Goal: Task Accomplishment & Management: Manage account settings

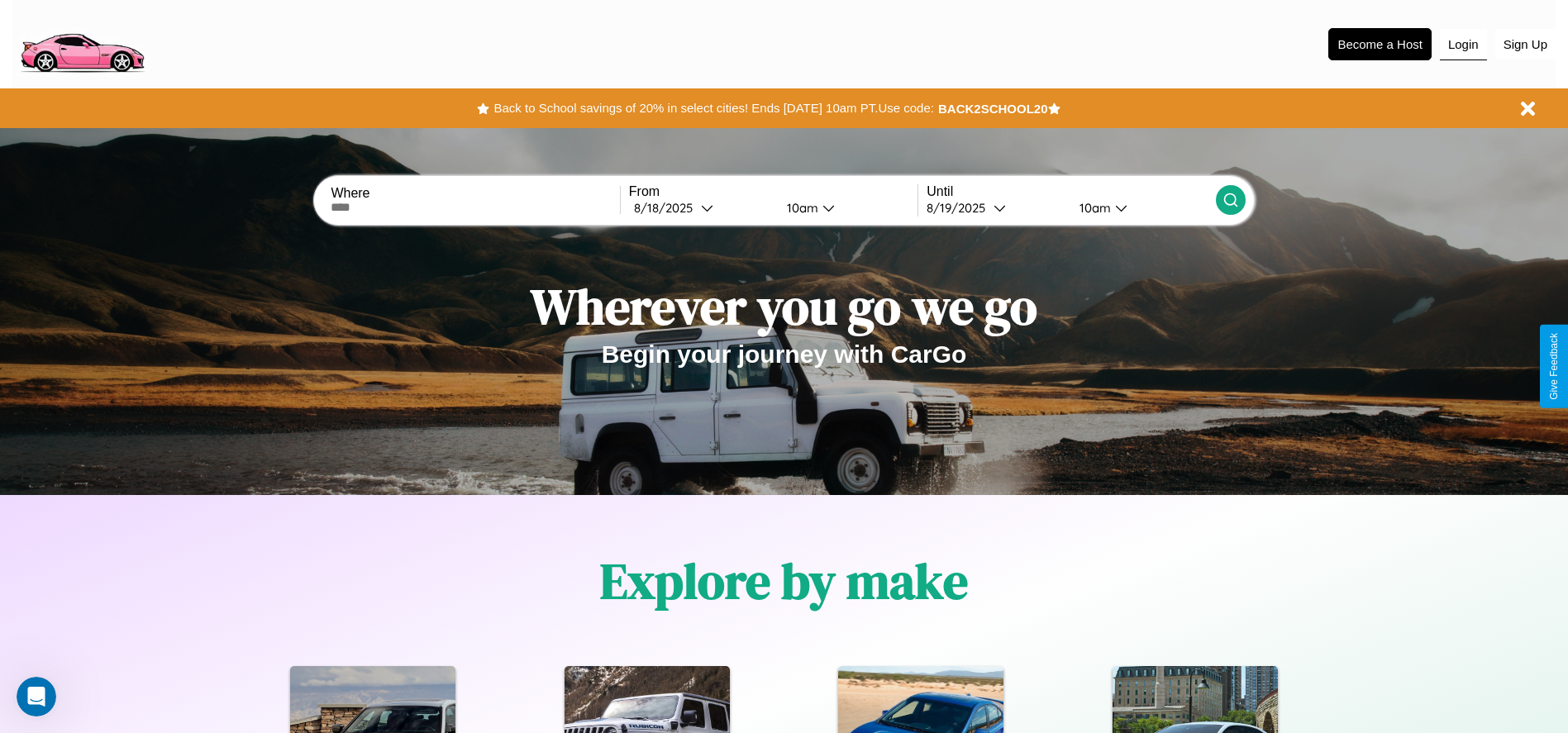
click at [1463, 43] on button "Login" at bounding box center [1463, 45] width 47 height 32
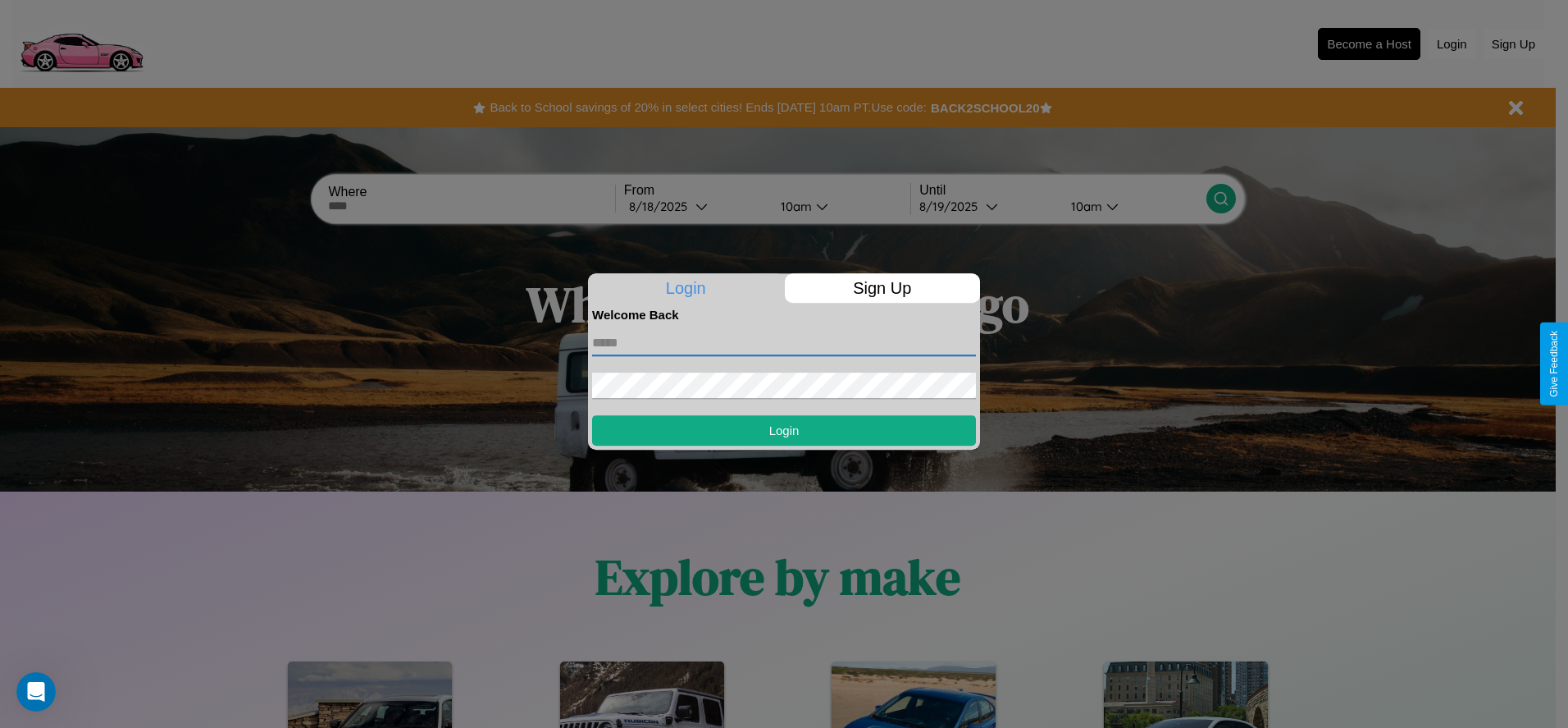
click at [784, 342] on input "text" at bounding box center [784, 343] width 384 height 27
type input "**********"
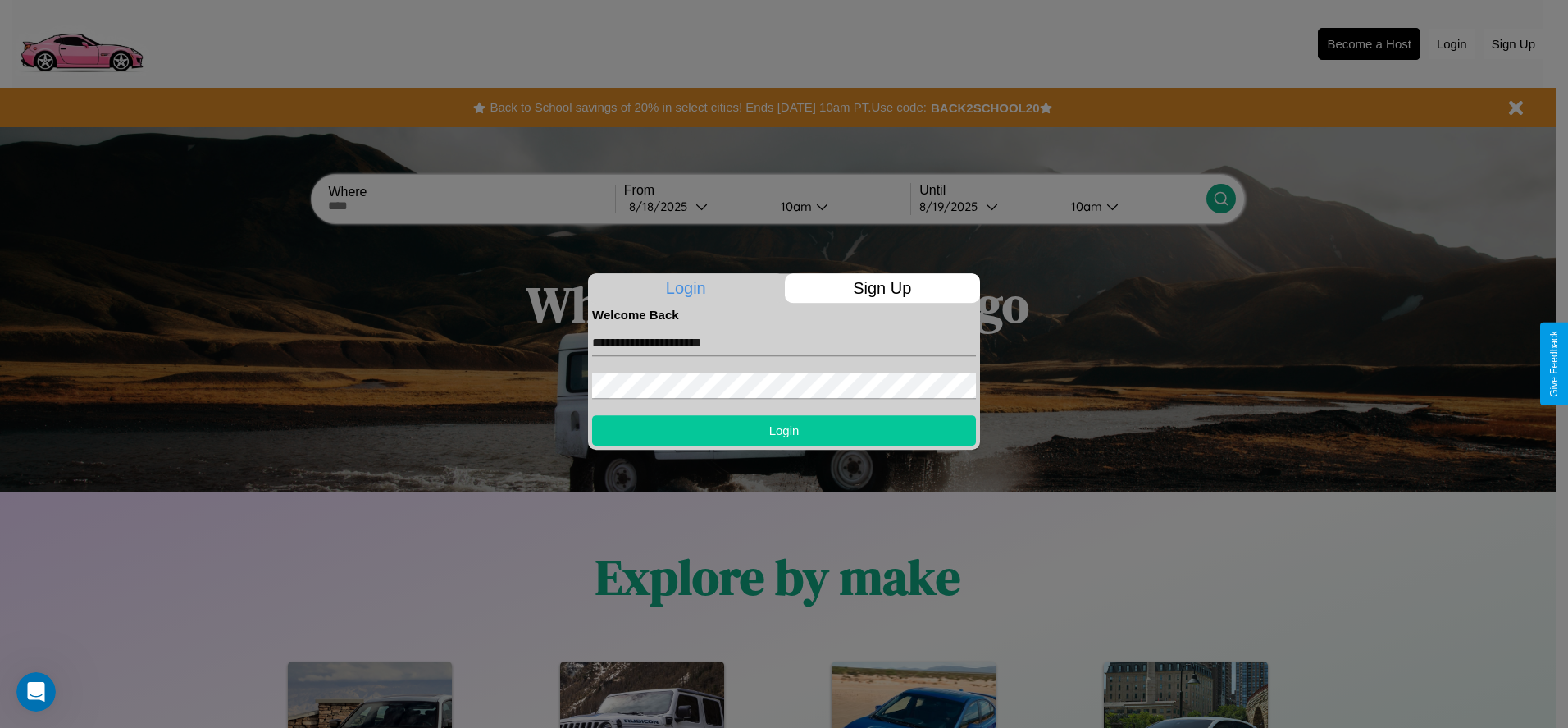
click at [784, 430] on button "Login" at bounding box center [784, 430] width 384 height 31
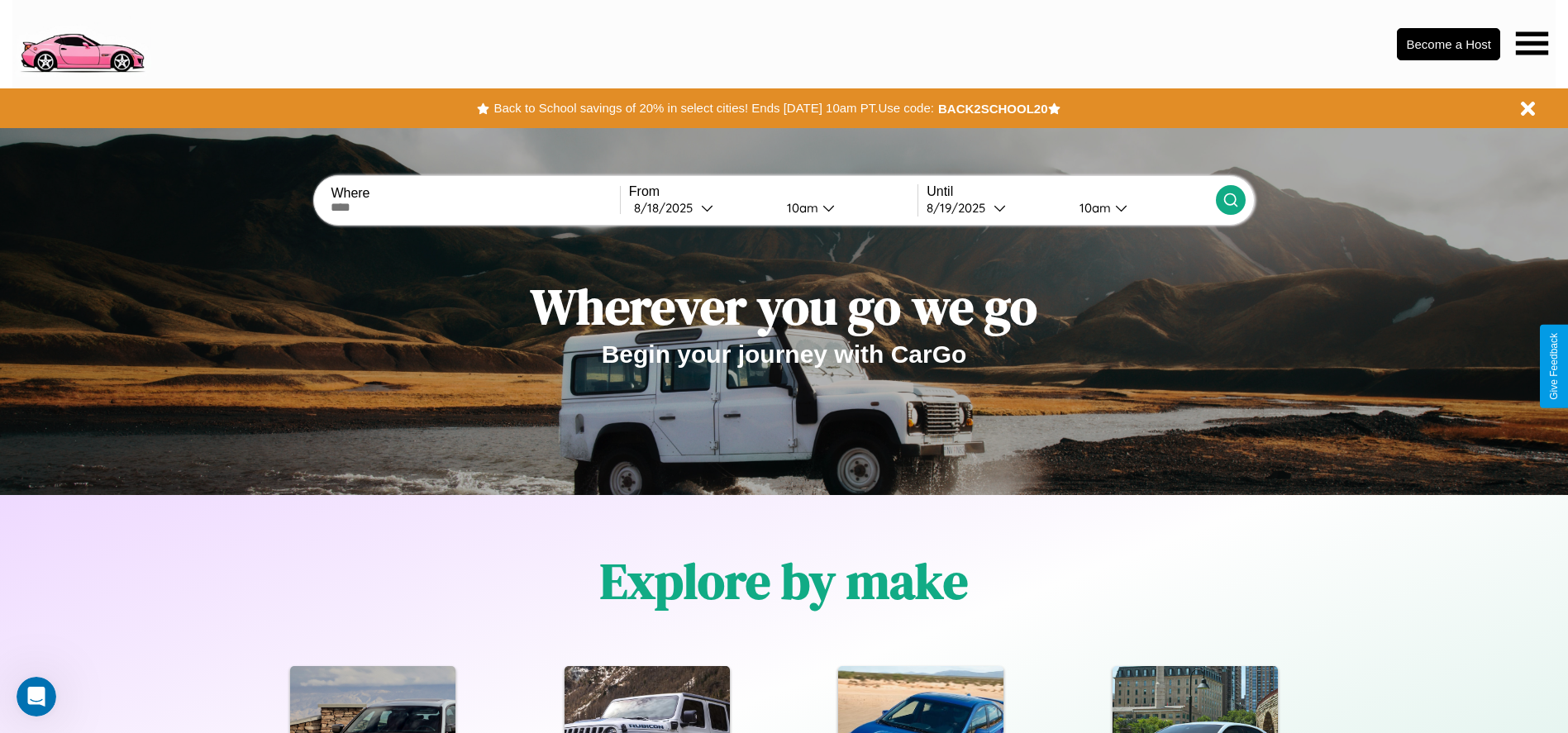
click at [1531, 43] on icon at bounding box center [1531, 43] width 33 height 23
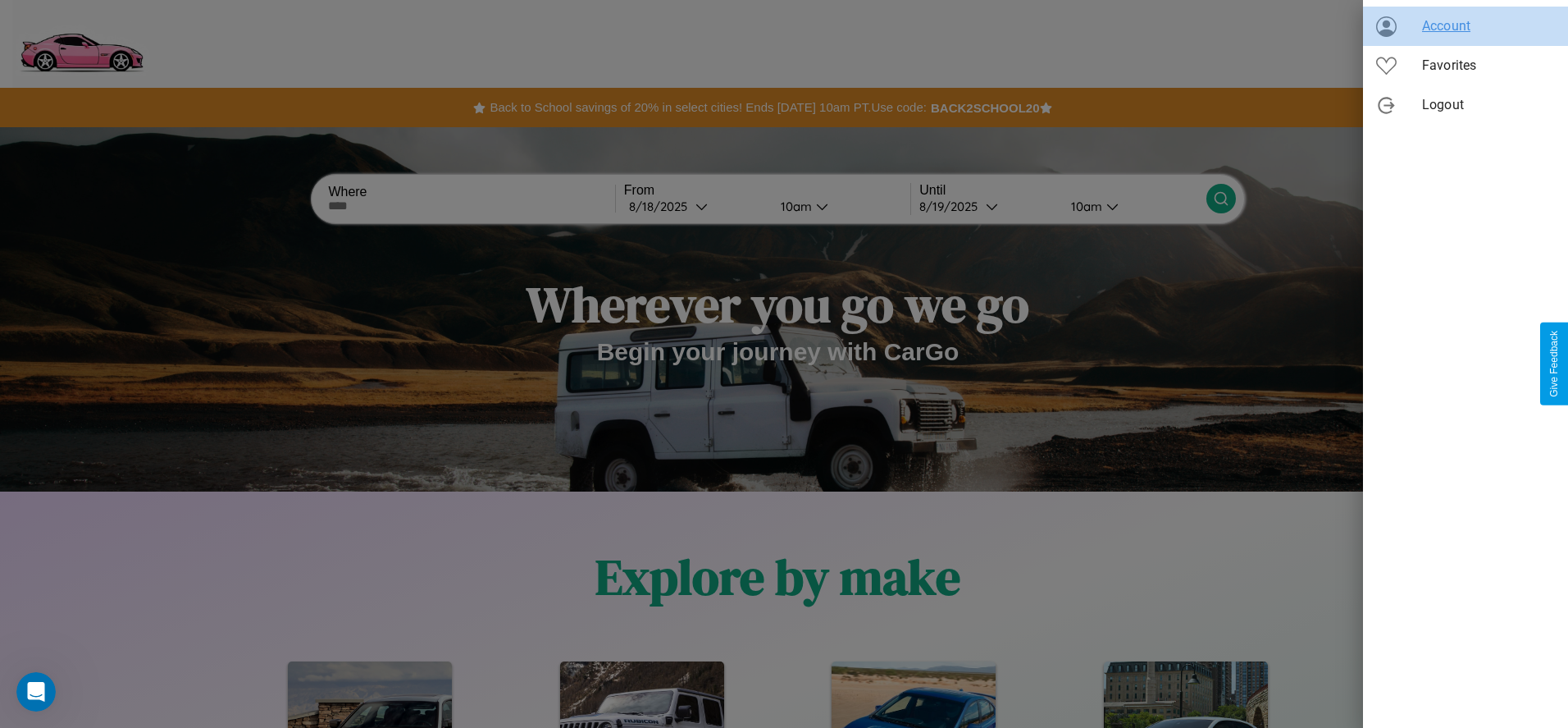
click at [1466, 27] on span "Account" at bounding box center [1488, 27] width 133 height 20
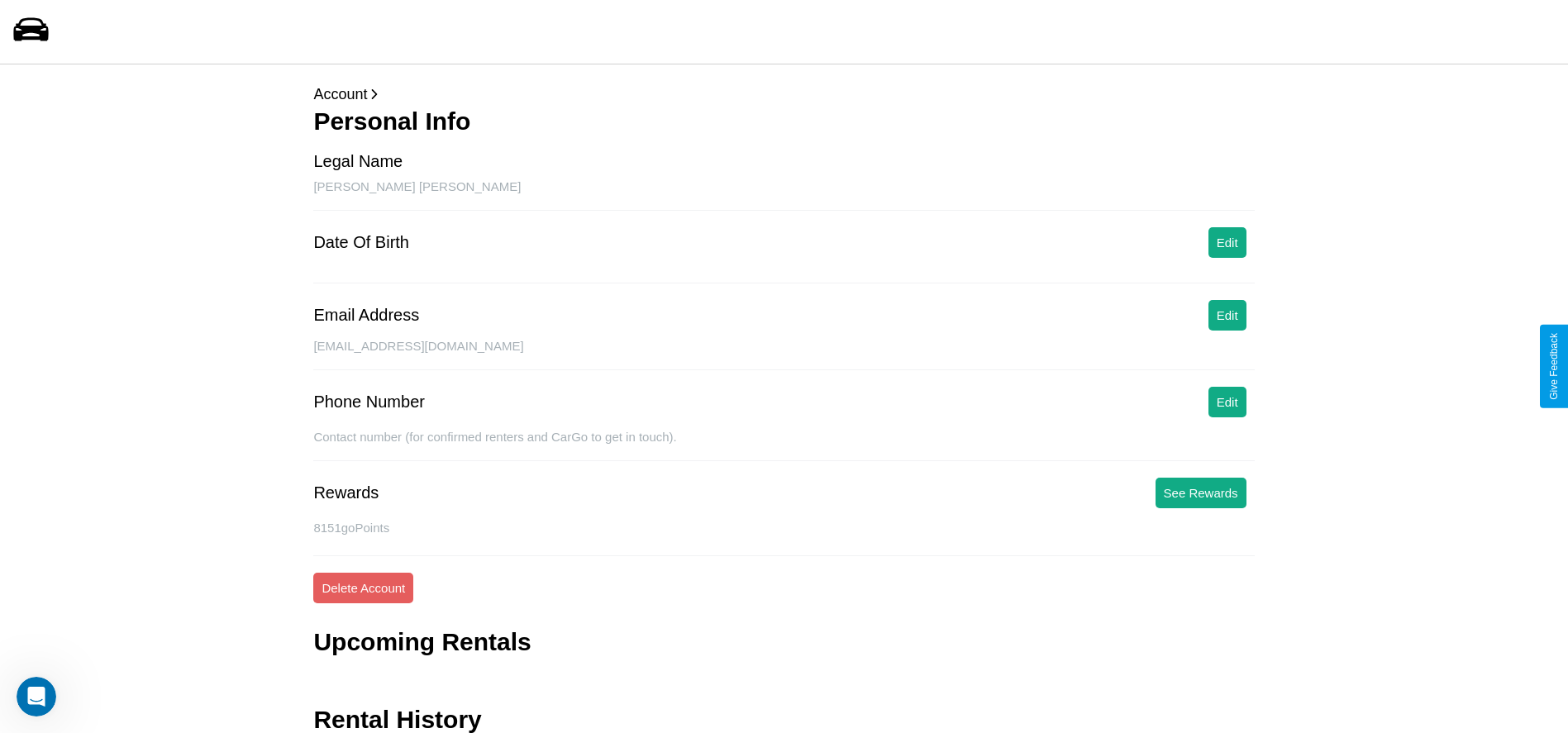
scroll to position [215, 0]
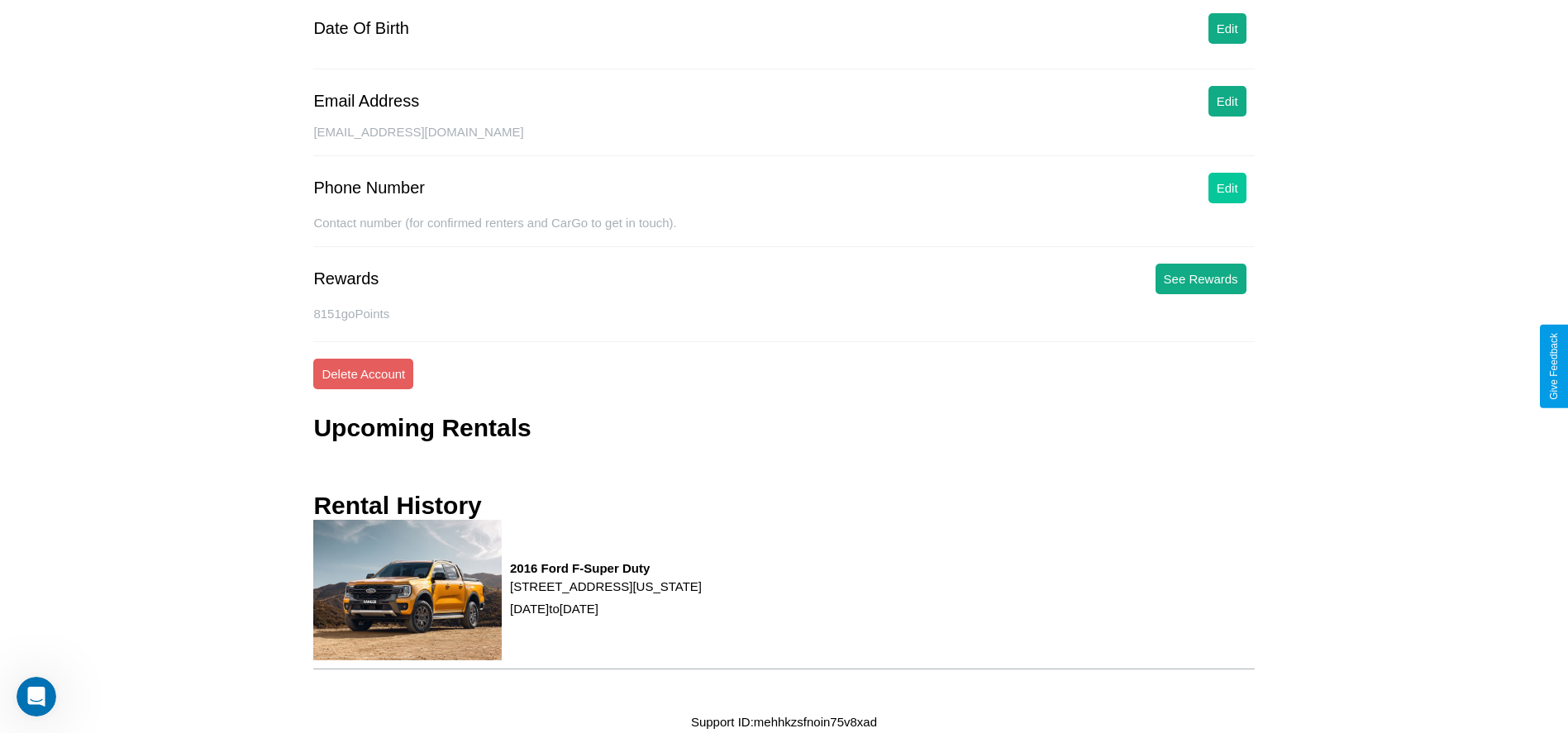
click at [1227, 188] on button "Edit" at bounding box center [1227, 188] width 38 height 31
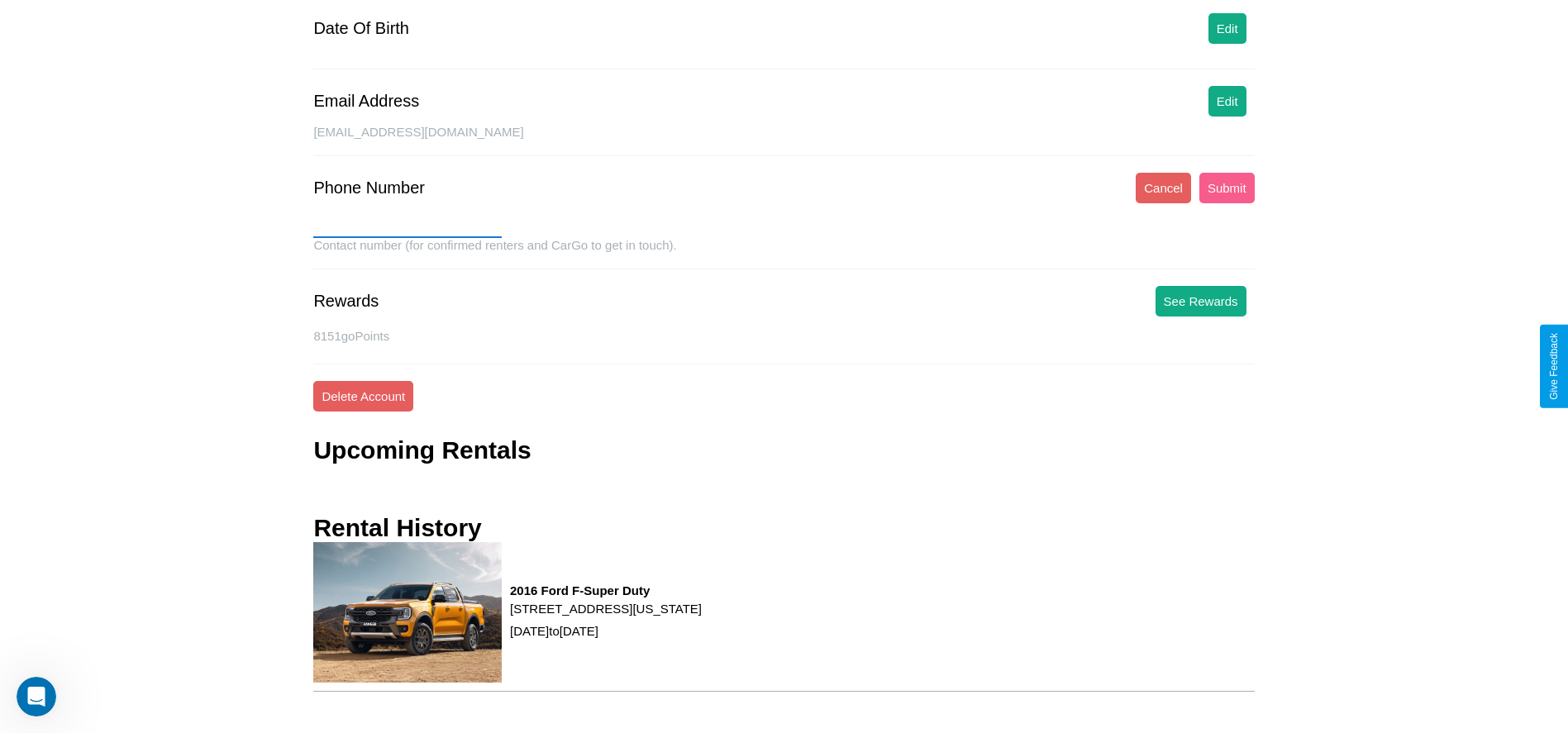
click at [407, 225] on input "text" at bounding box center [407, 225] width 189 height 27
type input "**********"
click at [1227, 188] on button "Submit" at bounding box center [1227, 188] width 55 height 31
